Goal: Task Accomplishment & Management: Manage account settings

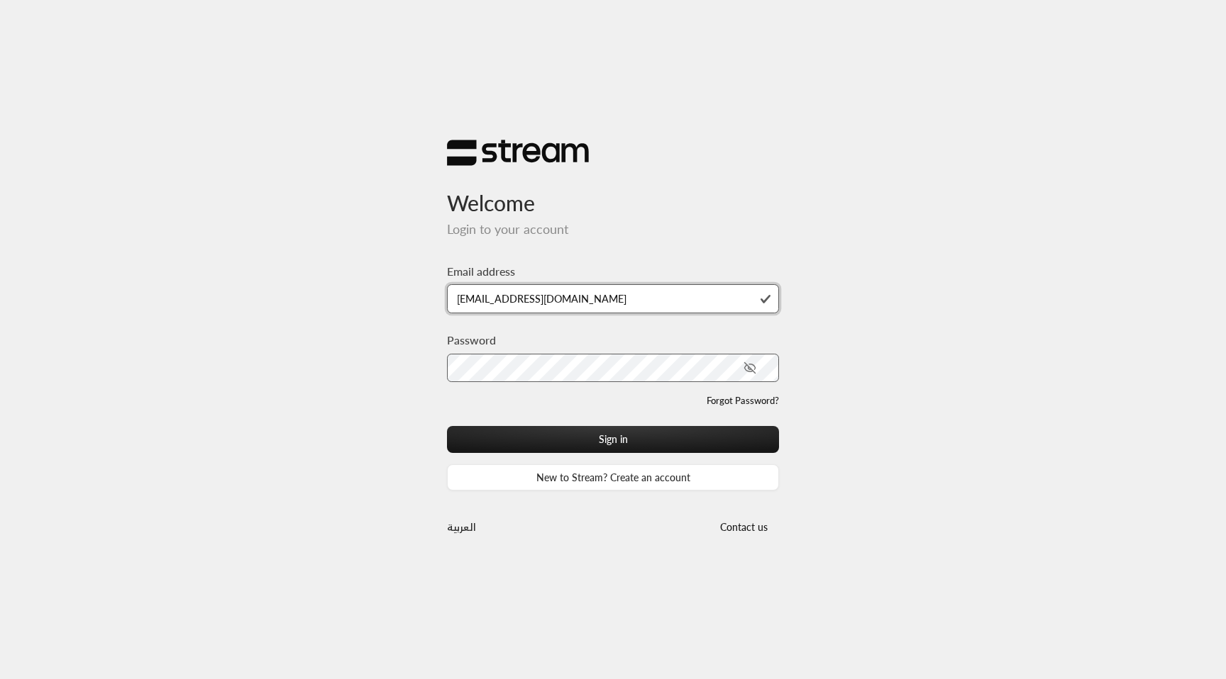
click at [587, 299] on input "[EMAIL_ADDRESS][DOMAIN_NAME]" at bounding box center [613, 298] width 332 height 29
type input "[EMAIL_ADDRESS][DOMAIN_NAME]"
click at [447, 426] on button "Sign in" at bounding box center [613, 439] width 332 height 26
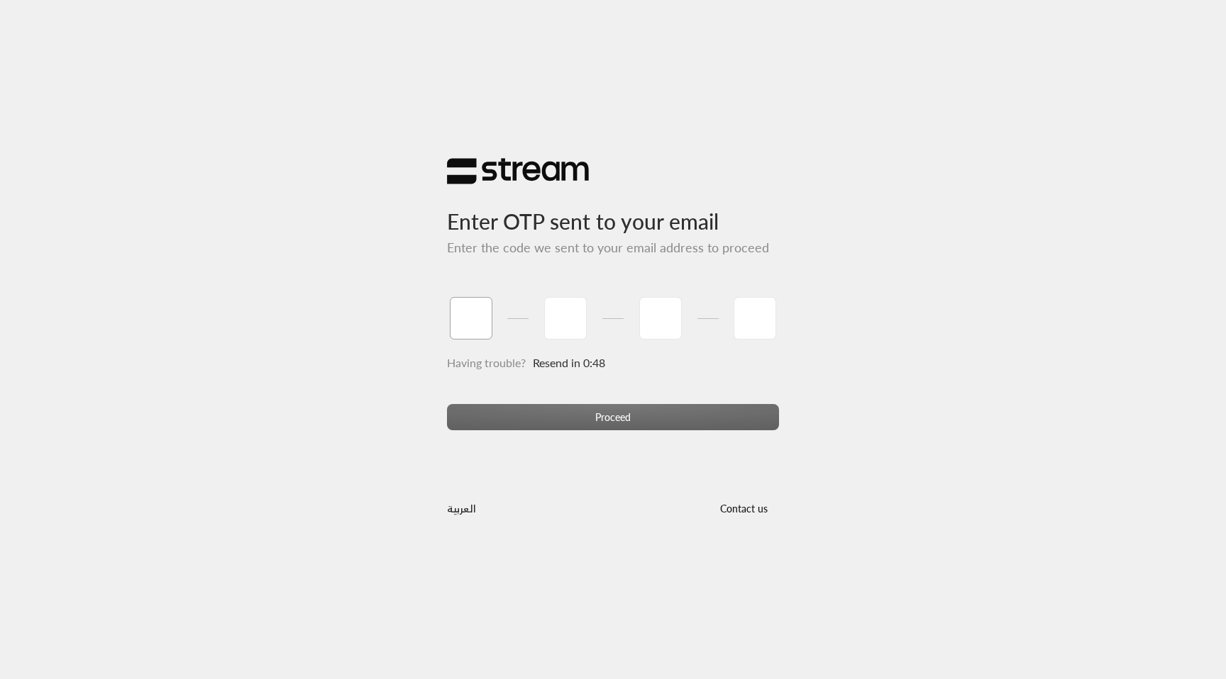
paste input "0"
type input "0"
type input "4"
type input "1"
type input "0"
